Goal: Information Seeking & Learning: Check status

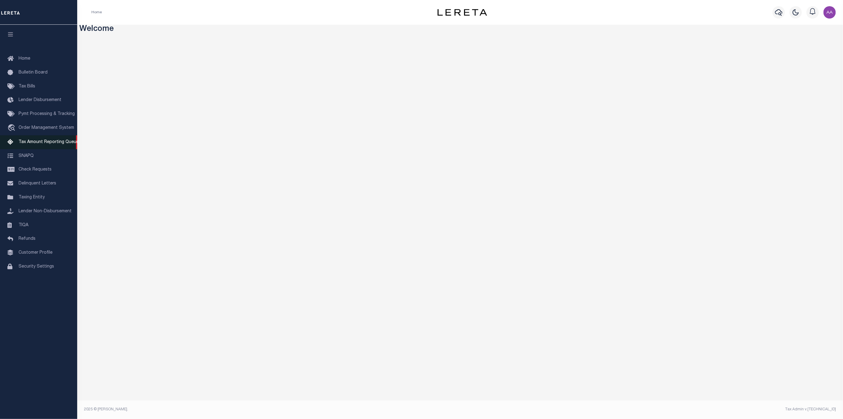
click at [37, 144] on span "Tax Amount Reporting Queue" at bounding box center [49, 142] width 60 height 4
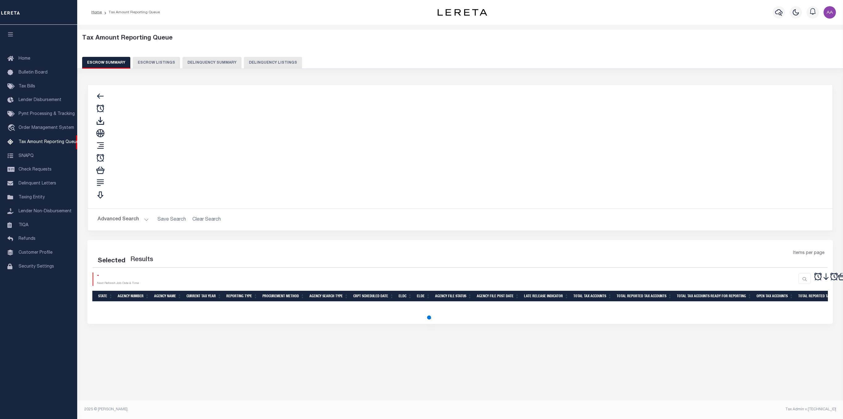
select select "100"
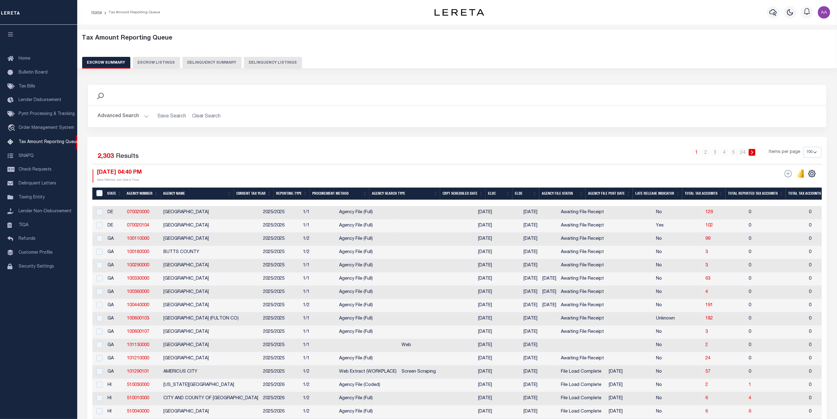
click at [134, 115] on button "Advanced Search" at bounding box center [123, 116] width 51 height 12
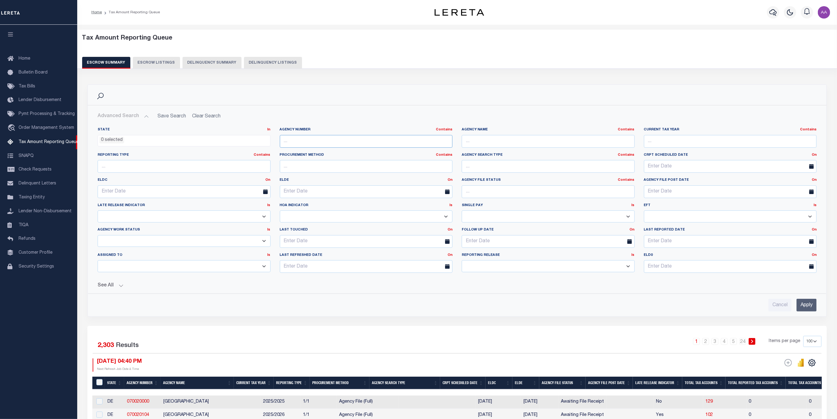
click at [296, 144] on input "text" at bounding box center [366, 141] width 173 height 13
paste input "101290101"
type input "101290101"
click at [812, 305] on input "Apply" at bounding box center [807, 305] width 20 height 13
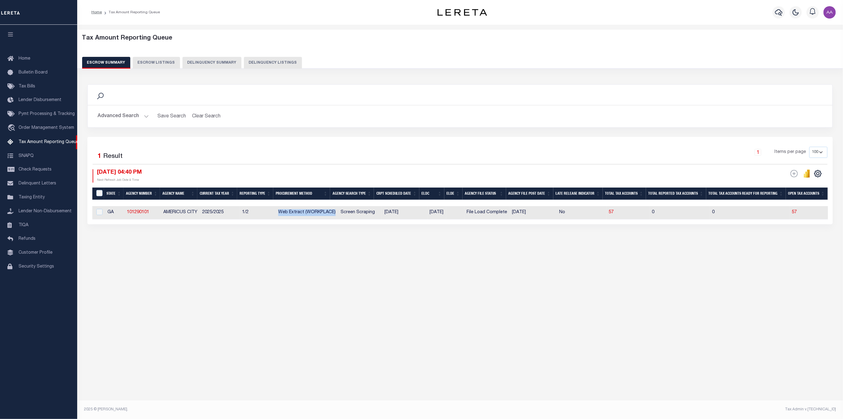
drag, startPoint x: 293, startPoint y: 214, endPoint x: 335, endPoint y: 217, distance: 42.4
click at [335, 217] on td "Web Extract (WORKPLACE)" at bounding box center [307, 212] width 62 height 13
checkbox input "true"
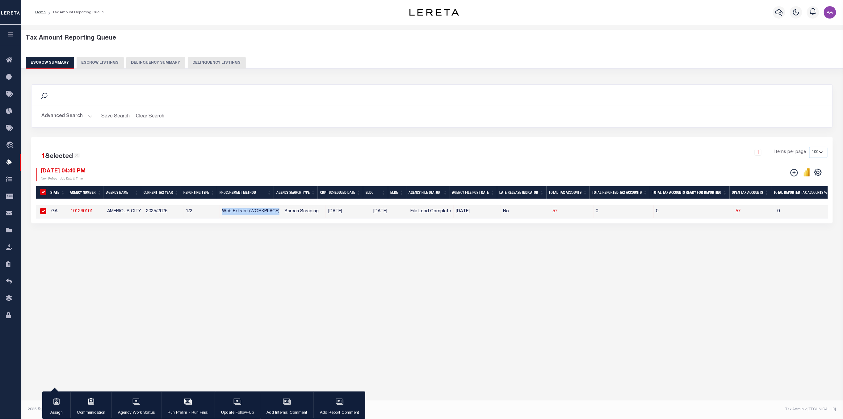
click at [249, 213] on td "Web Extract (WORKPLACE)" at bounding box center [251, 211] width 62 height 13
checkbox input "false"
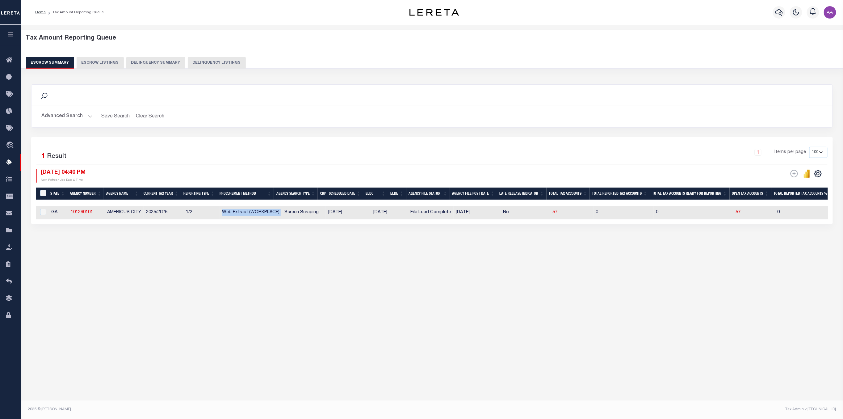
drag, startPoint x: 221, startPoint y: 213, endPoint x: 284, endPoint y: 212, distance: 62.7
click at [284, 212] on tr "GA 101290101 [GEOGRAPHIC_DATA] 2025/2025 1/2 Web Extract (WORKPLACE) Screen Scr…" at bounding box center [670, 212] width 1269 height 13
click at [154, 116] on button "Clear Search" at bounding box center [150, 116] width 34 height 12
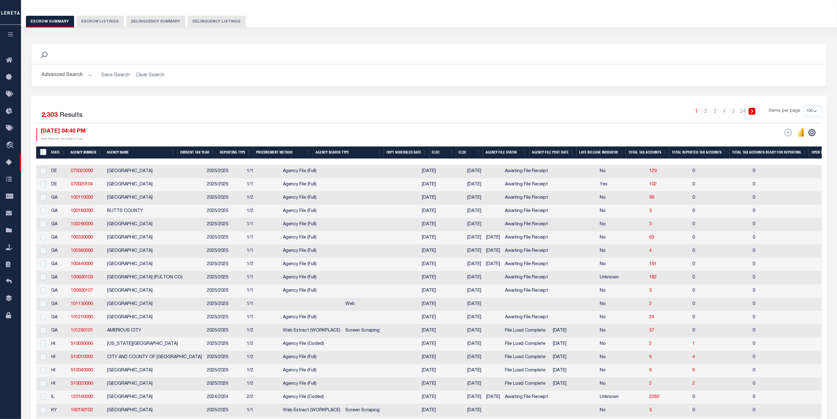
scroll to position [124, 0]
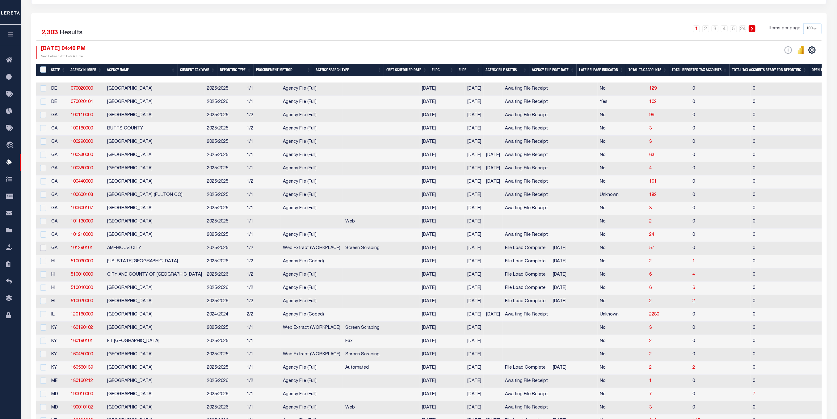
click at [43, 251] on input "checkbox" at bounding box center [43, 248] width 6 height 6
checkbox input "true"
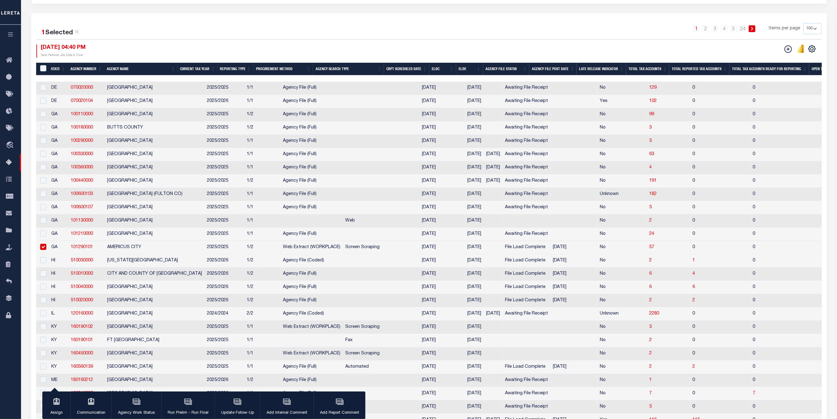
click at [784, 50] on button "ESCROW Web Extract Search Listings Export Reporting Reset" at bounding box center [786, 49] width 15 height 8
click at [786, 50] on icon "" at bounding box center [788, 48] width 7 height 7
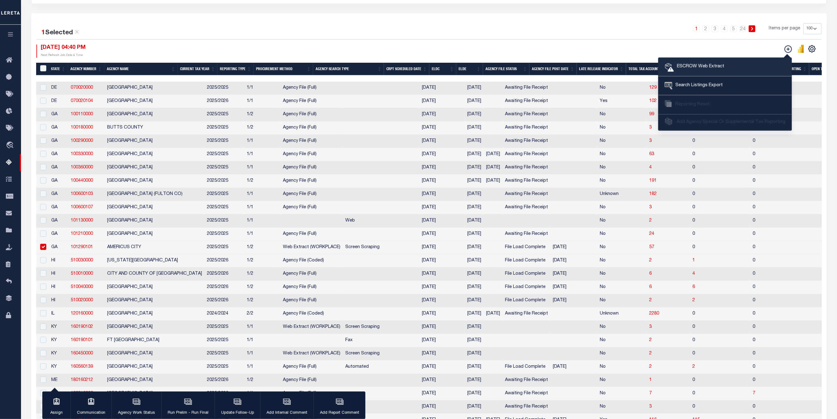
click at [708, 69] on span "ESCROW Web Extract" at bounding box center [699, 66] width 50 height 7
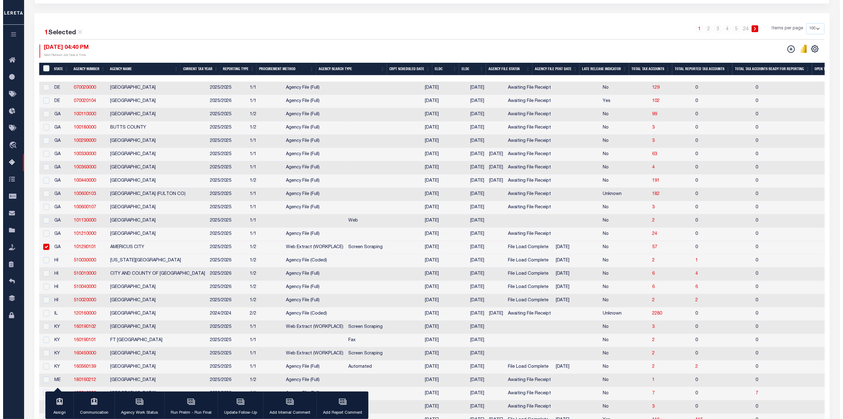
scroll to position [0, 0]
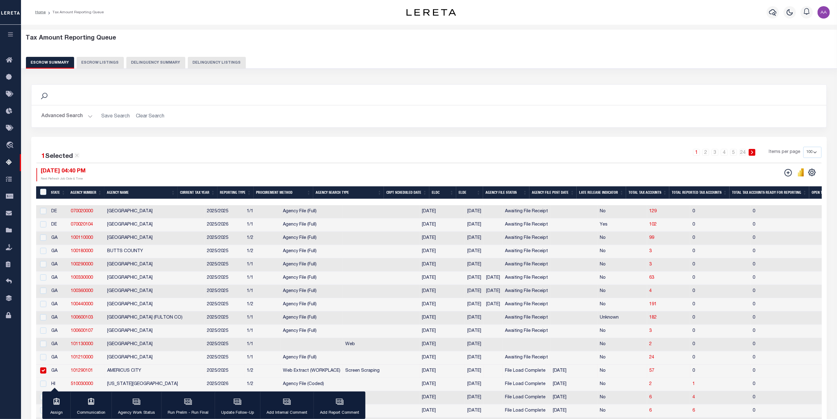
click at [82, 116] on button "Advanced Search" at bounding box center [66, 116] width 51 height 12
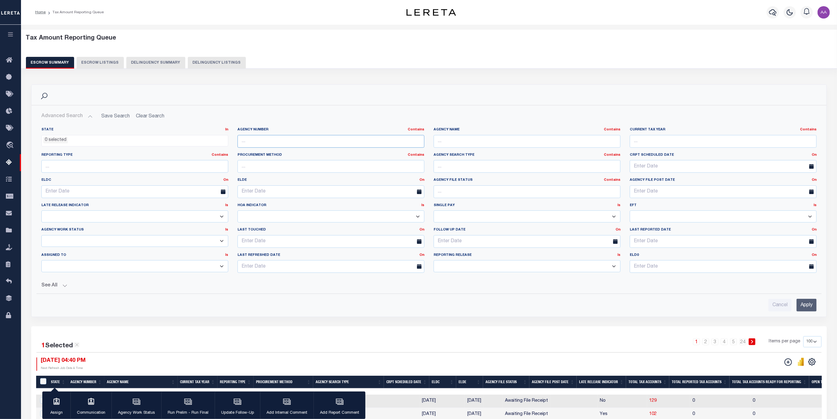
click at [260, 141] on input "text" at bounding box center [331, 141] width 187 height 13
paste input "101290101"
type input "101290101"
click at [804, 305] on input "Apply" at bounding box center [807, 305] width 20 height 13
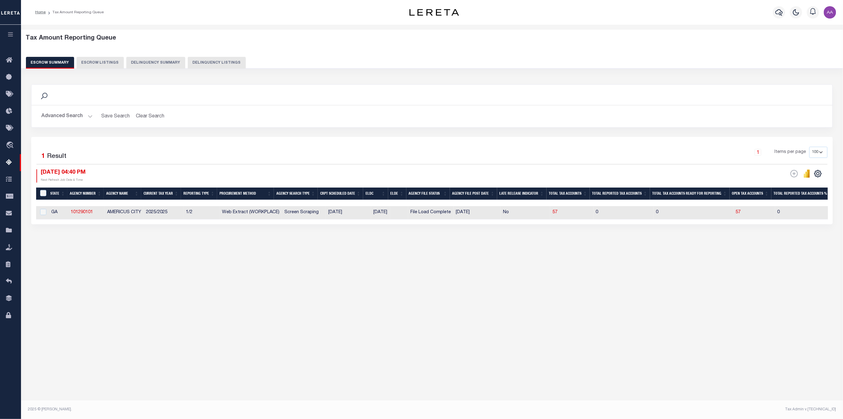
drag, startPoint x: 349, startPoint y: 365, endPoint x: 360, endPoint y: 362, distance: 11.6
click at [349, 365] on div "Tax Amount Reporting Queue Escrow Summary Escrow Listings In" at bounding box center [432, 213] width 822 height 377
click at [80, 214] on link "101290101" at bounding box center [82, 212] width 22 height 4
checkbox input "true"
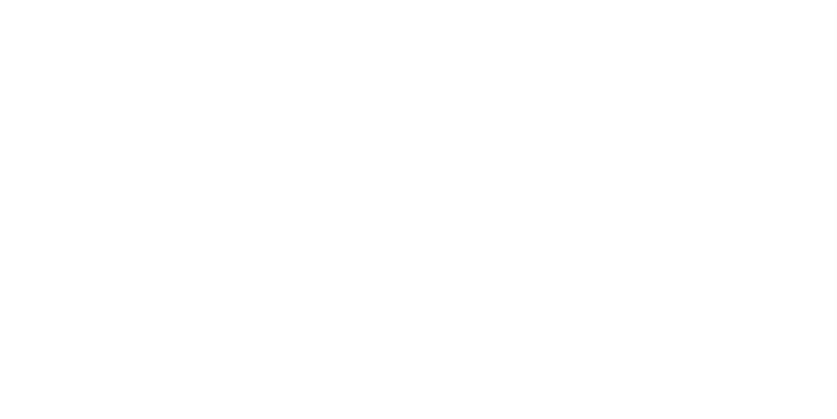
select select
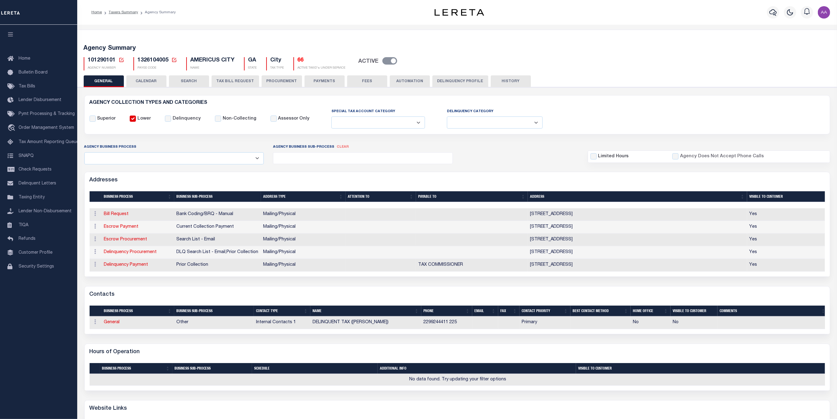
click at [141, 59] on span "1326104005" at bounding box center [153, 60] width 31 height 6
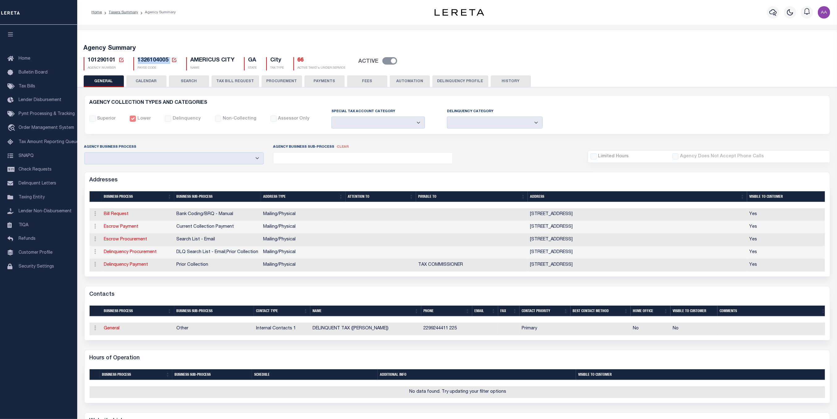
click at [141, 59] on span "1326104005" at bounding box center [153, 60] width 31 height 6
click at [125, 13] on link "Taxers Summary" at bounding box center [123, 13] width 29 height 4
